Goal: Information Seeking & Learning: Learn about a topic

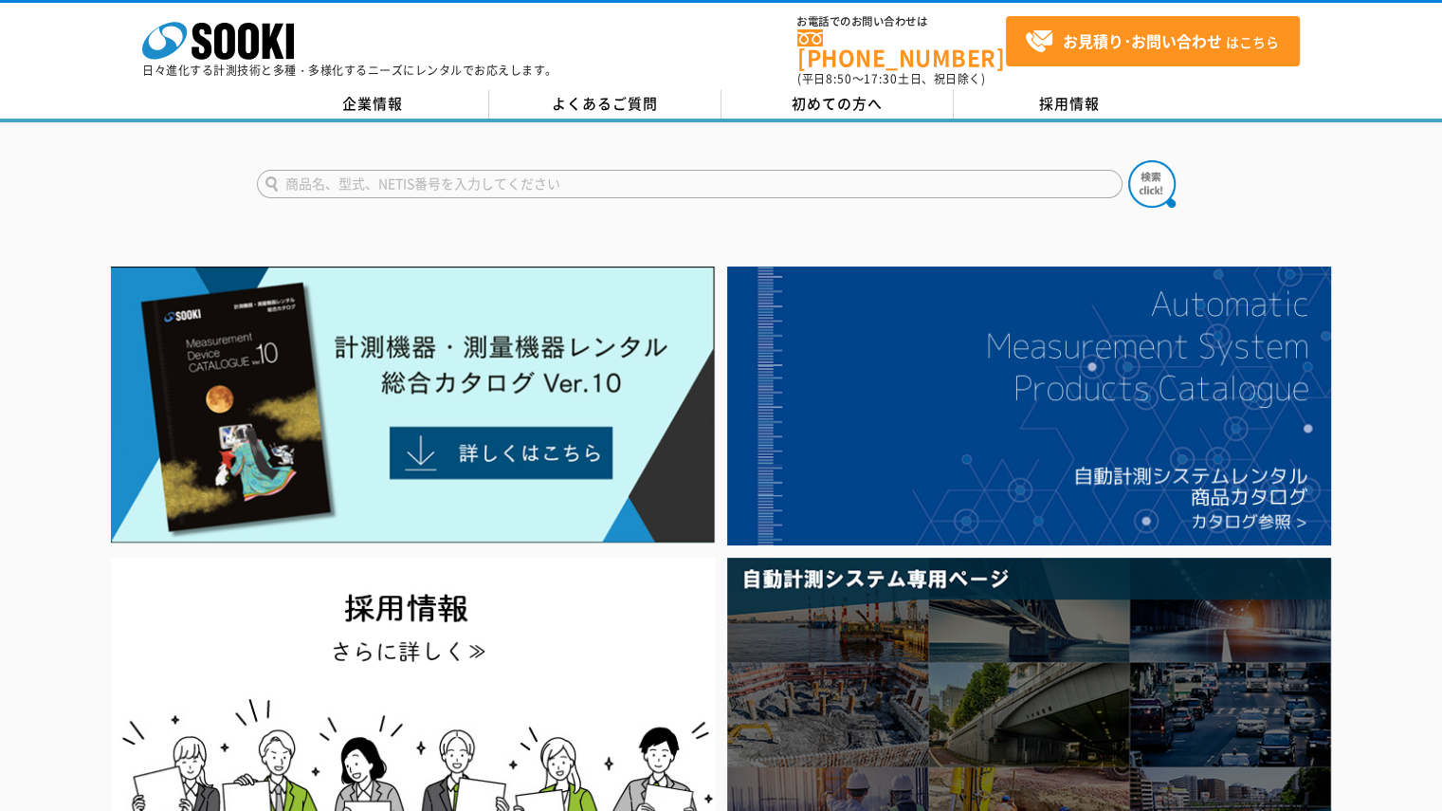
click at [105, 530] on link at bounding box center [413, 539] width 616 height 18
click at [540, 420] on img at bounding box center [413, 404] width 604 height 277
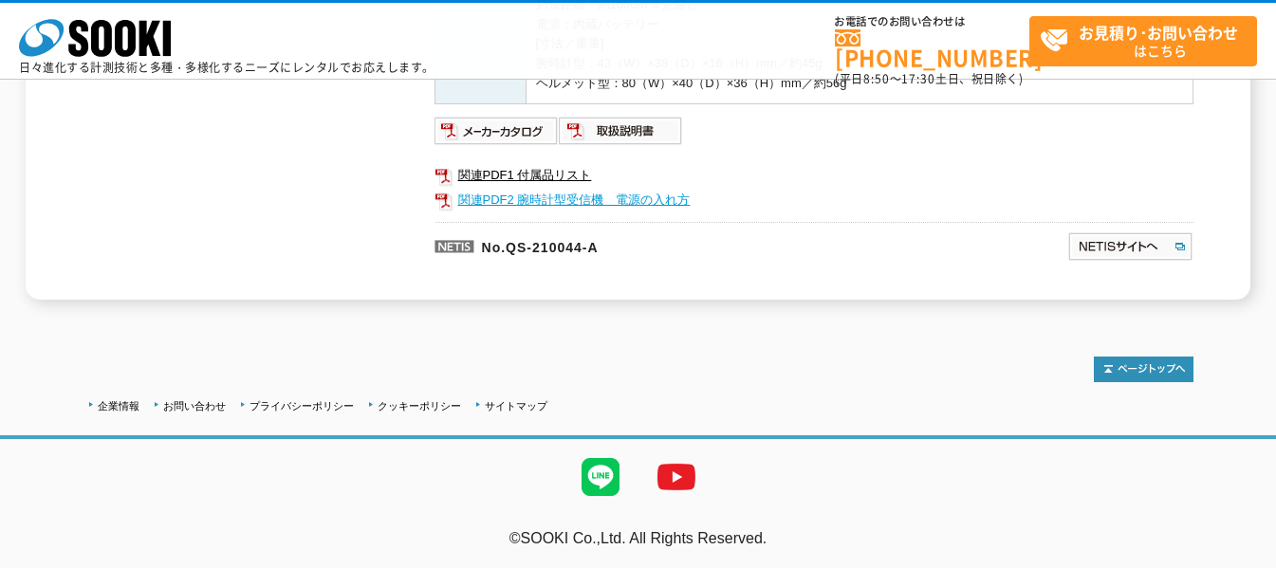
scroll to position [561, 0]
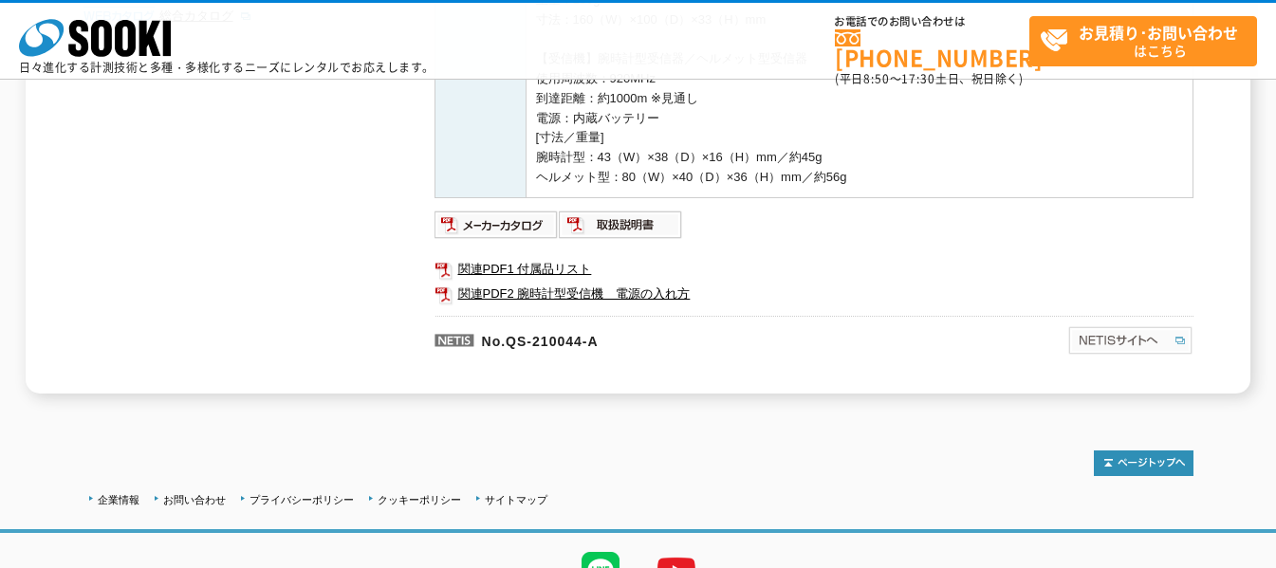
click at [1172, 341] on img at bounding box center [1130, 340] width 126 height 30
